Goal: Obtain resource: Obtain resource

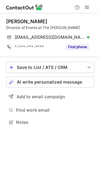
scroll to position [118, 98]
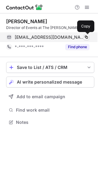
click at [86, 35] on span at bounding box center [86, 37] width 5 height 5
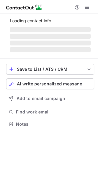
scroll to position [138, 98]
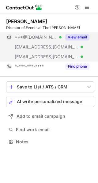
click at [87, 37] on button "View email" at bounding box center [77, 37] width 24 height 6
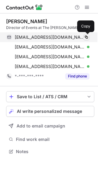
scroll to position [147, 98]
click at [84, 37] on span at bounding box center [86, 37] width 5 height 5
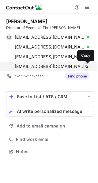
click at [85, 66] on span at bounding box center [86, 66] width 5 height 5
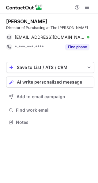
scroll to position [118, 98]
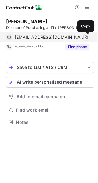
click at [85, 36] on span at bounding box center [86, 37] width 5 height 5
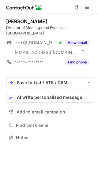
scroll to position [128, 98]
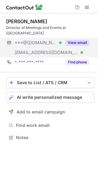
click at [81, 40] on button "View email" at bounding box center [77, 43] width 24 height 6
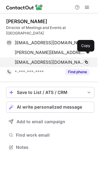
click at [86, 60] on span at bounding box center [86, 62] width 5 height 5
click at [87, 60] on span at bounding box center [86, 62] width 5 height 5
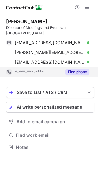
scroll to position [138, 98]
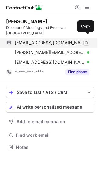
click at [87, 40] on span at bounding box center [86, 42] width 5 height 5
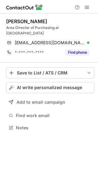
scroll to position [124, 98]
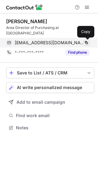
click at [87, 42] on span at bounding box center [86, 42] width 5 height 5
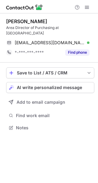
scroll to position [124, 98]
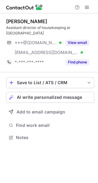
scroll to position [133, 98]
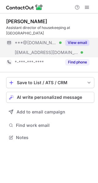
click at [76, 44] on button "View email" at bounding box center [77, 43] width 24 height 6
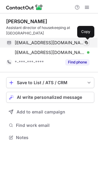
click at [88, 42] on span at bounding box center [86, 42] width 5 height 5
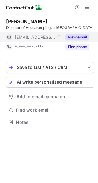
scroll to position [118, 98]
click at [75, 35] on button "View email" at bounding box center [77, 37] width 24 height 6
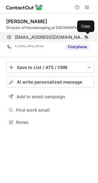
click at [86, 37] on span at bounding box center [86, 37] width 5 height 5
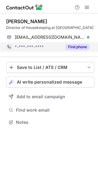
scroll to position [118, 98]
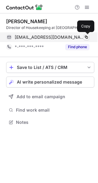
click at [86, 37] on span at bounding box center [86, 37] width 5 height 5
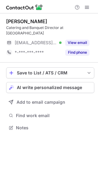
scroll to position [124, 98]
